Goal: Task Accomplishment & Management: Use online tool/utility

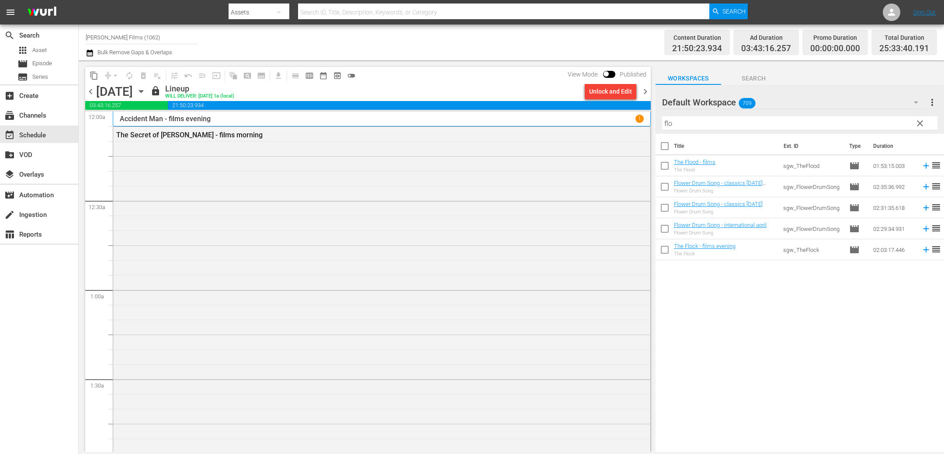
scroll to position [879, 0]
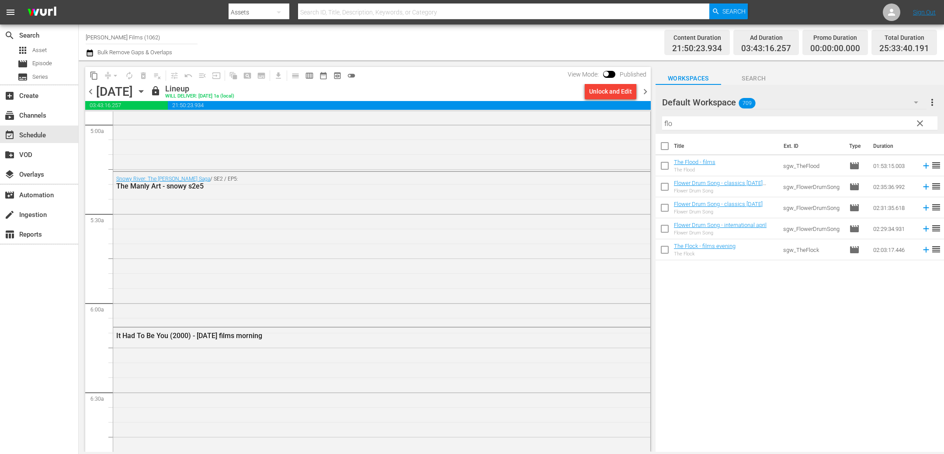
click at [643, 90] on span "chevron_right" at bounding box center [645, 91] width 11 height 11
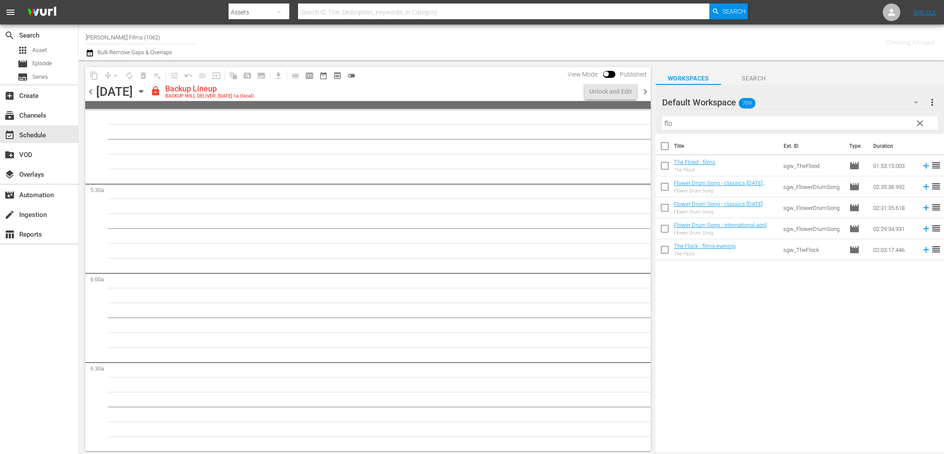
scroll to position [893, 0]
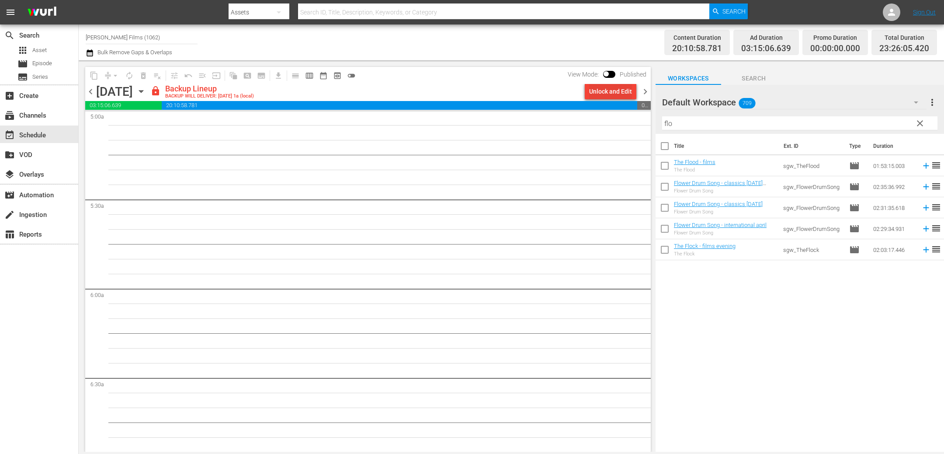
click at [610, 91] on div "Unlock and Edit" at bounding box center [610, 91] width 43 height 16
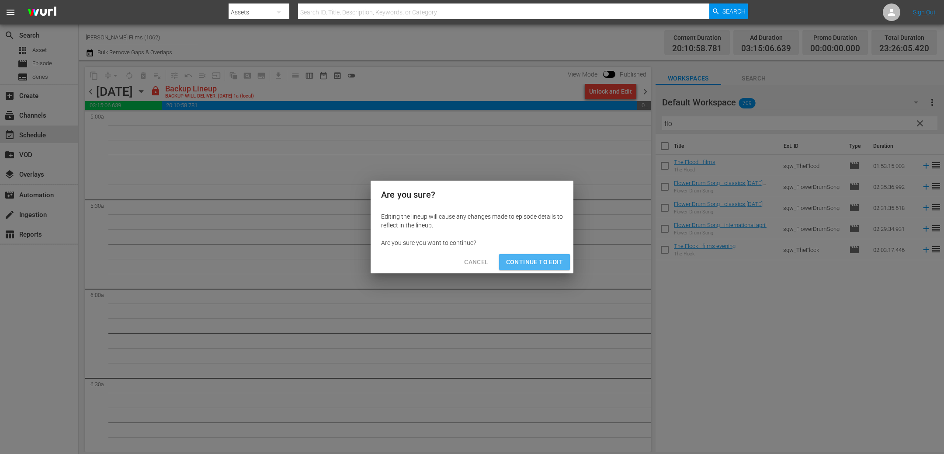
drag, startPoint x: 547, startPoint y: 262, endPoint x: 548, endPoint y: 253, distance: 9.3
click at [546, 262] on span "Continue to Edit" at bounding box center [534, 262] width 57 height 11
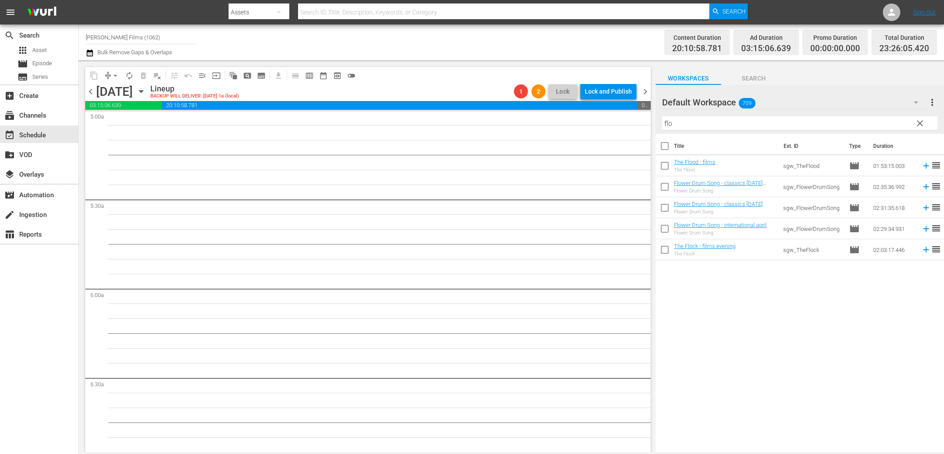
click at [646, 90] on span "chevron_right" at bounding box center [645, 91] width 11 height 11
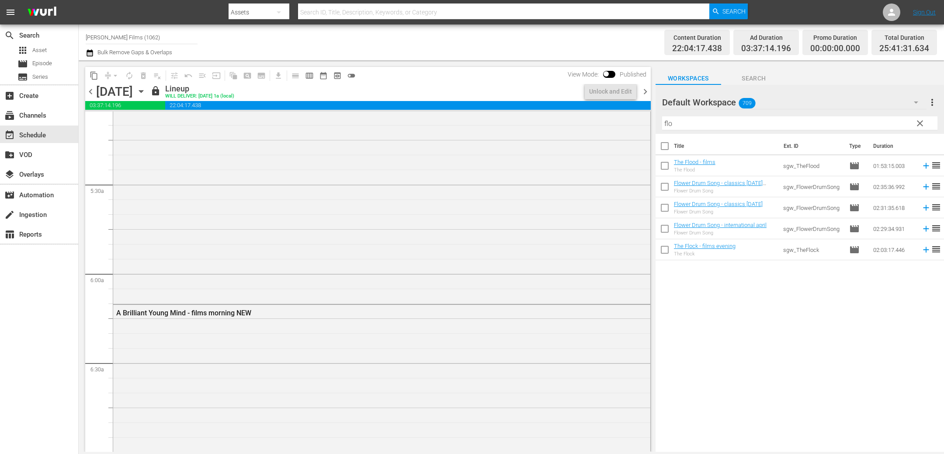
scroll to position [879, 0]
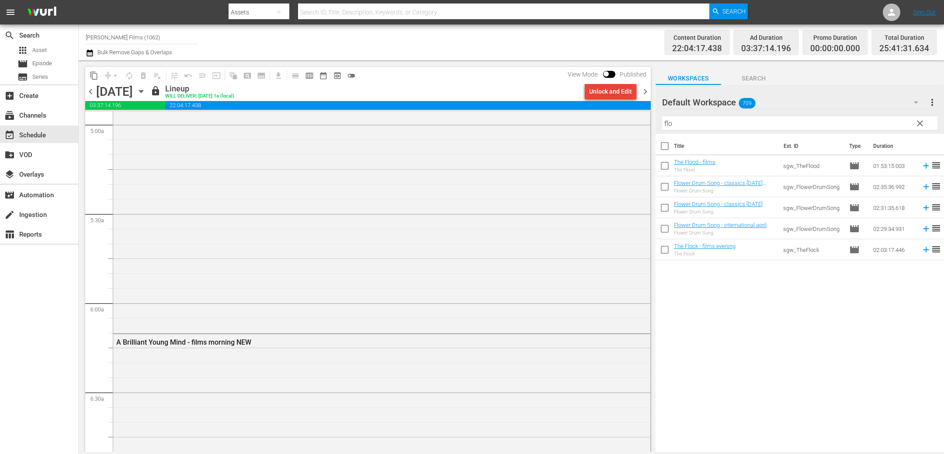
click at [612, 90] on div "Unlock and Edit" at bounding box center [610, 91] width 43 height 16
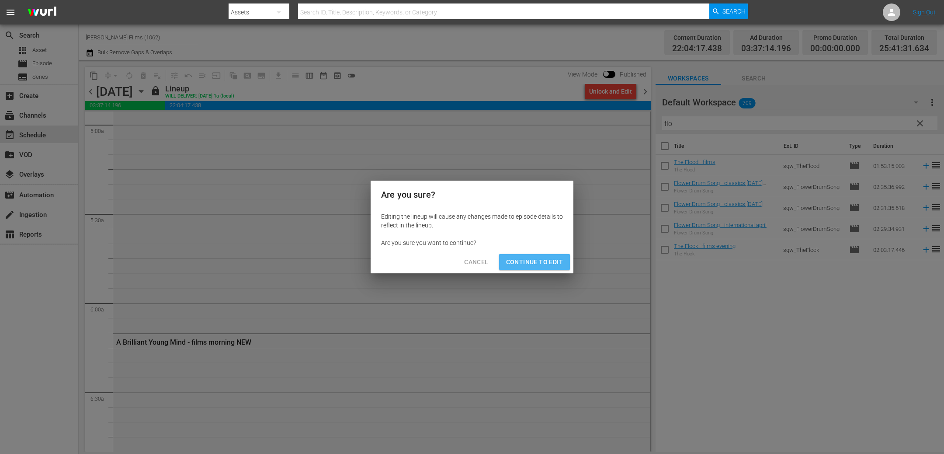
click at [536, 261] on span "Continue to Edit" at bounding box center [534, 262] width 57 height 11
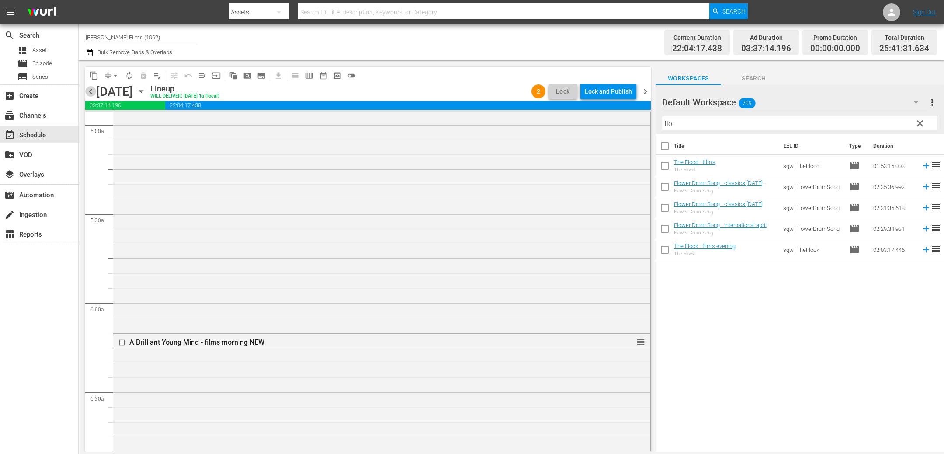
click at [93, 90] on span "chevron_left" at bounding box center [90, 91] width 11 height 11
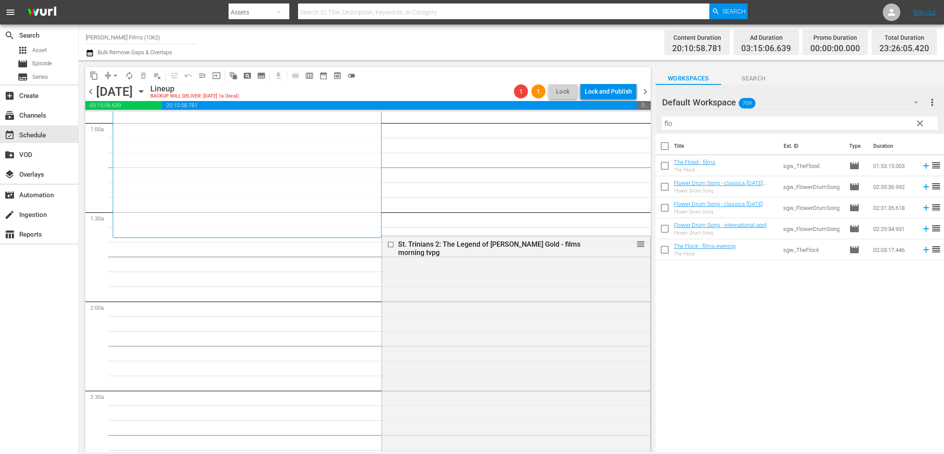
scroll to position [170, 0]
click at [114, 75] on span "arrow_drop_down" at bounding box center [115, 75] width 9 height 9
click at [118, 120] on li "Align to End of Previous Day" at bounding box center [116, 122] width 92 height 14
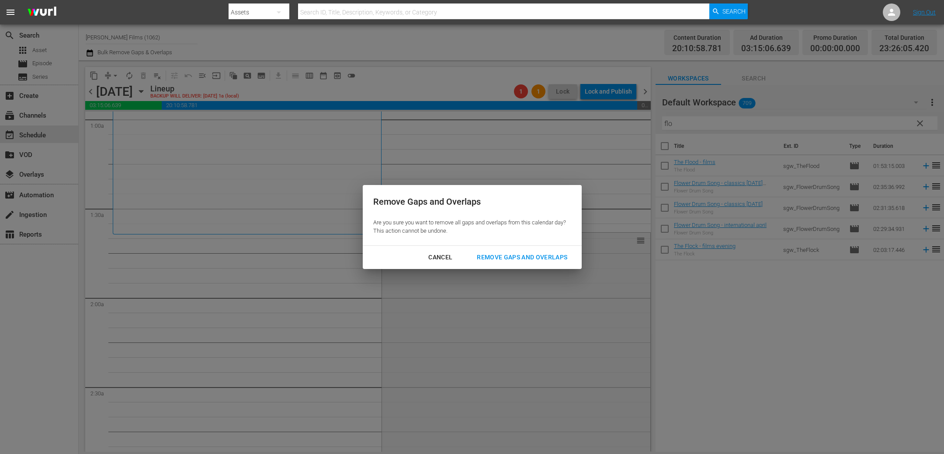
drag, startPoint x: 529, startPoint y: 257, endPoint x: 525, endPoint y: 254, distance: 5.1
click at [529, 257] on div "Remove Gaps and Overlaps" at bounding box center [522, 257] width 104 height 11
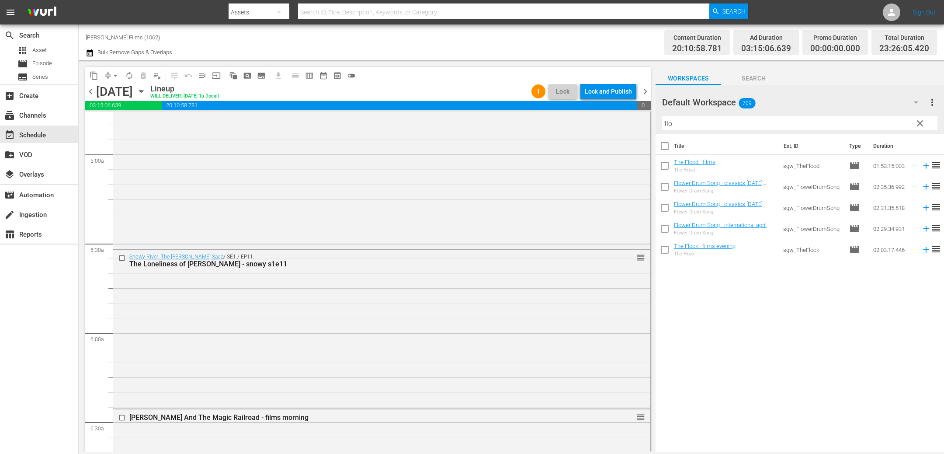
scroll to position [851, 0]
click at [93, 93] on span "chevron_left" at bounding box center [90, 91] width 11 height 11
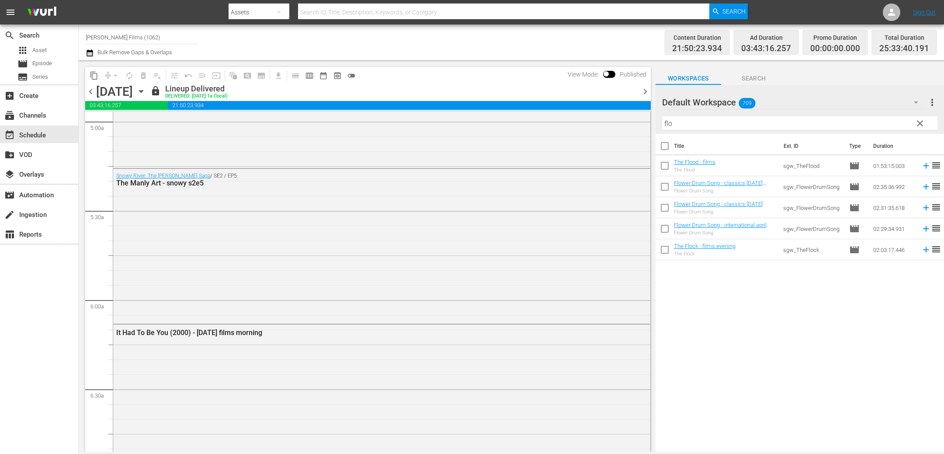
scroll to position [851, 0]
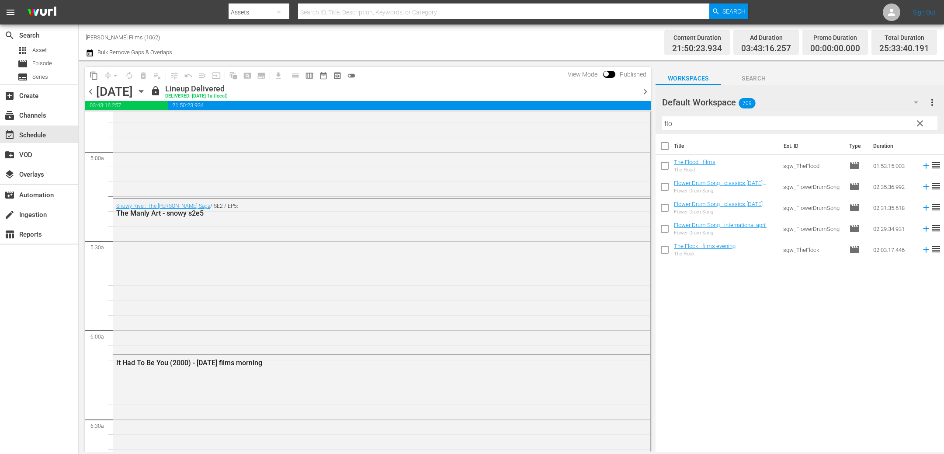
click at [646, 92] on span "chevron_right" at bounding box center [645, 91] width 11 height 11
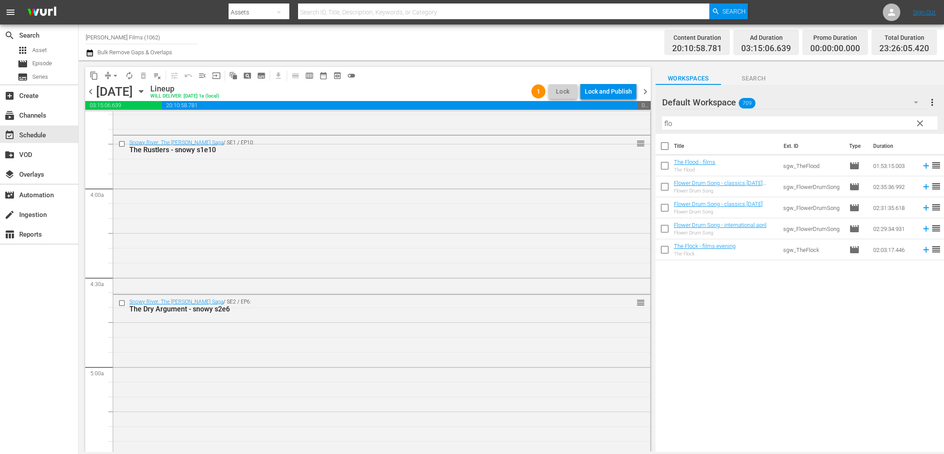
scroll to position [632, 0]
click at [124, 146] on input "checkbox" at bounding box center [122, 147] width 9 height 7
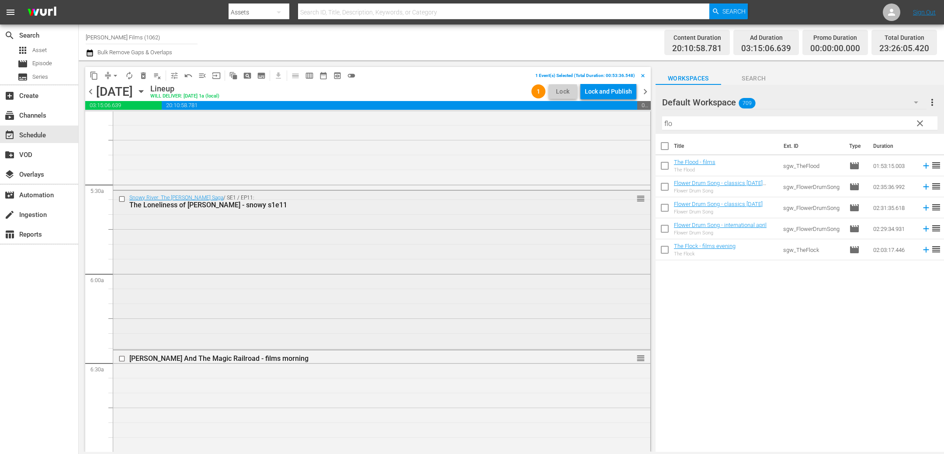
scroll to position [932, 0]
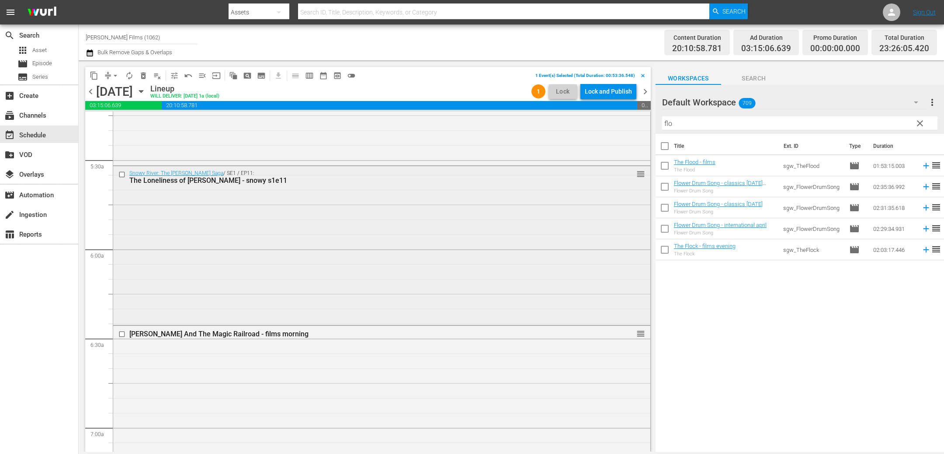
click at [123, 173] on input "checkbox" at bounding box center [122, 173] width 9 height 7
click at [144, 77] on span "delete_forever_outlined" at bounding box center [143, 75] width 9 height 9
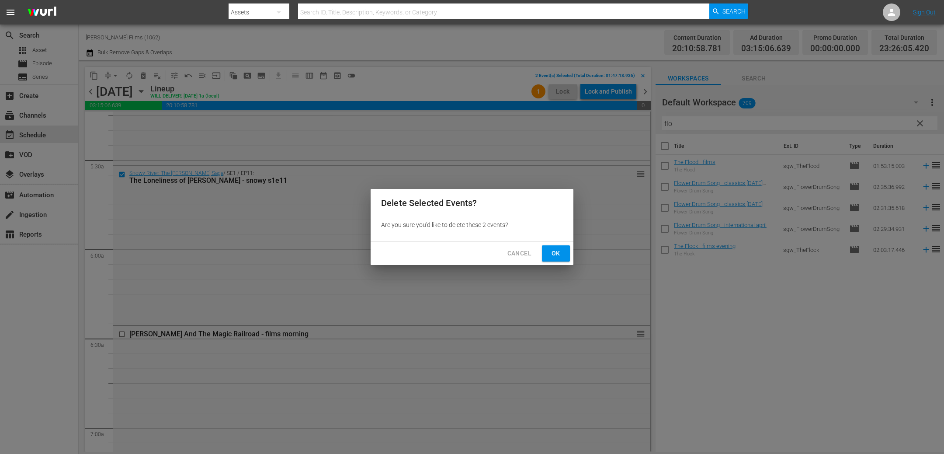
click at [554, 242] on div "Cancel Ok" at bounding box center [472, 253] width 203 height 23
click at [552, 251] on span "Ok" at bounding box center [556, 253] width 14 height 11
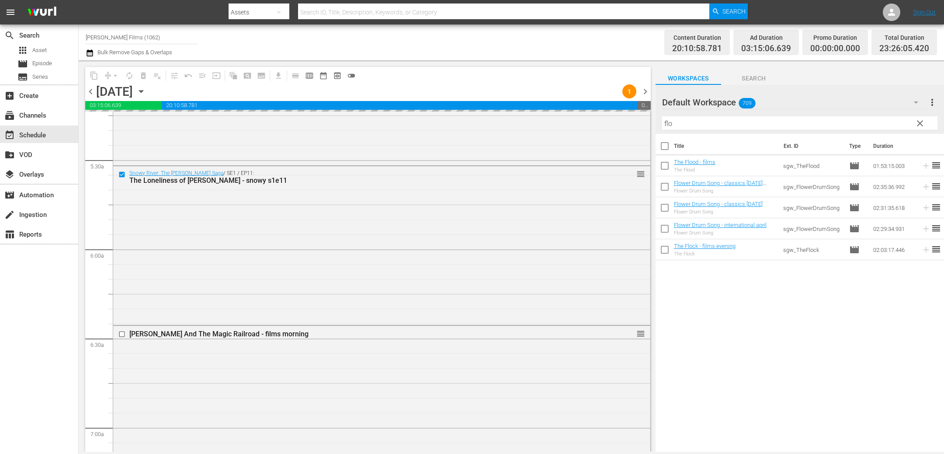
click at [650, 94] on span "chevron_right" at bounding box center [645, 91] width 11 height 11
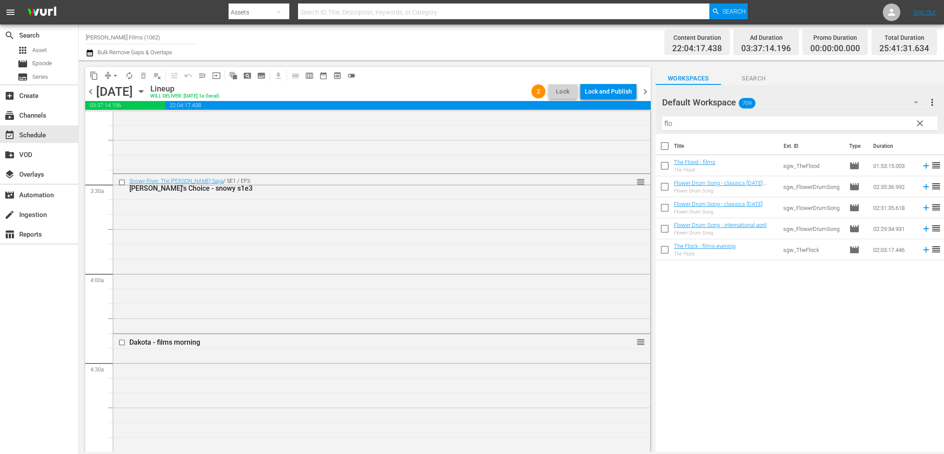
scroll to position [563, 0]
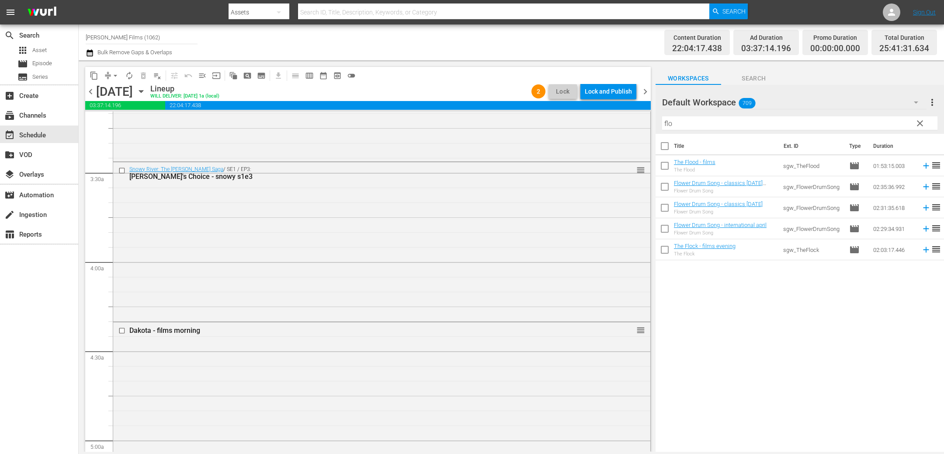
click at [91, 93] on span "chevron_left" at bounding box center [90, 91] width 11 height 11
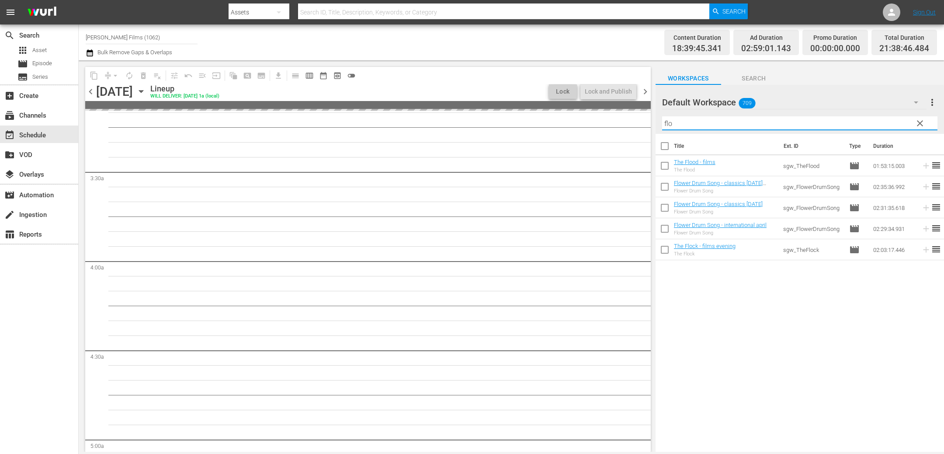
drag, startPoint x: 675, startPoint y: 125, endPoint x: 625, endPoint y: 123, distance: 50.3
click at [625, 123] on div "content_copy compress arrow_drop_down autorenew_outlined delete_forever_outline…" at bounding box center [511, 255] width 865 height 391
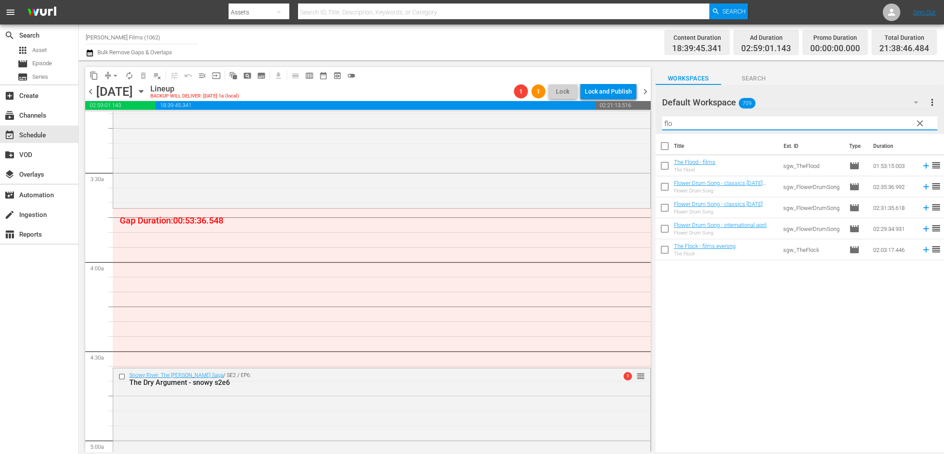
scroll to position [549, 0]
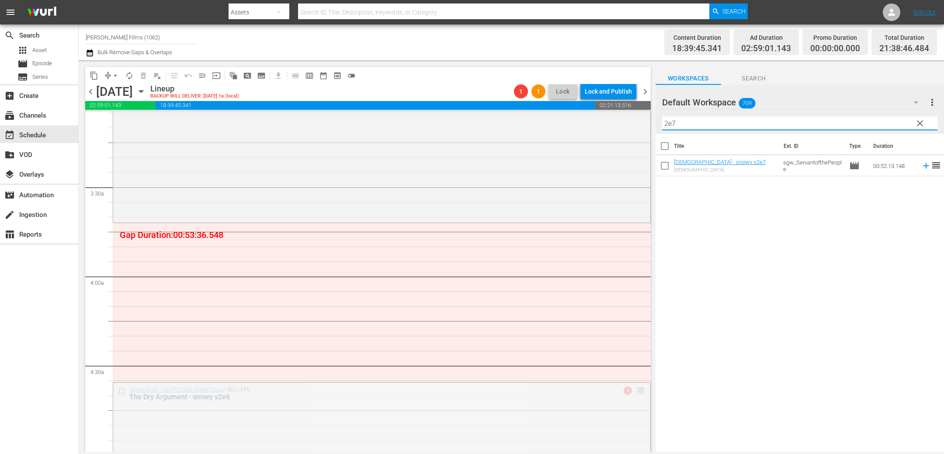
drag, startPoint x: 641, startPoint y: 312, endPoint x: 645, endPoint y: 228, distance: 84.4
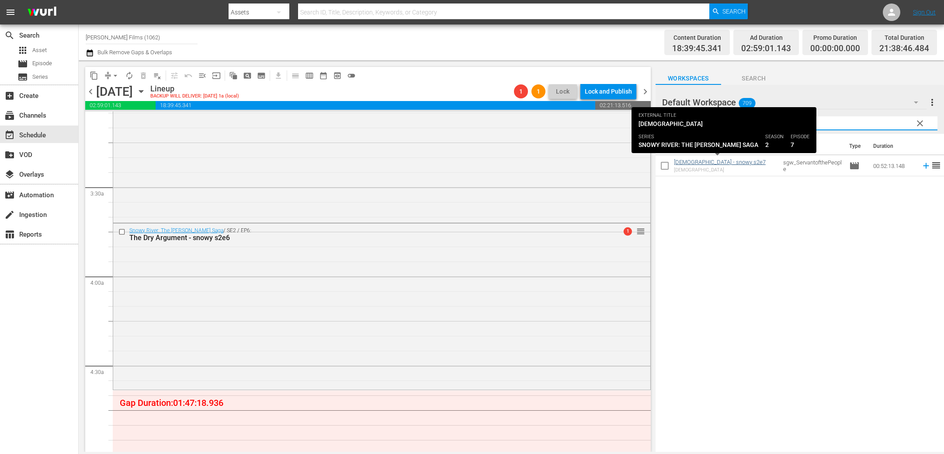
type input "2e7"
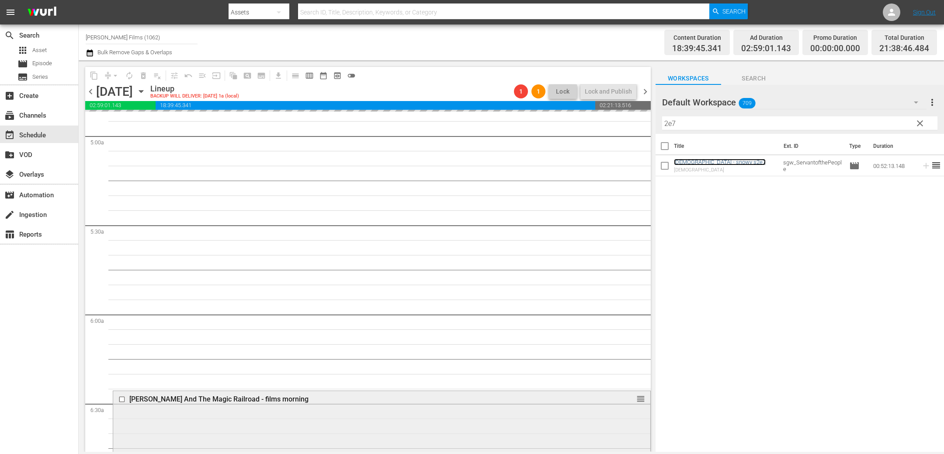
scroll to position [866, 0]
